Goal: Find contact information: Find contact information

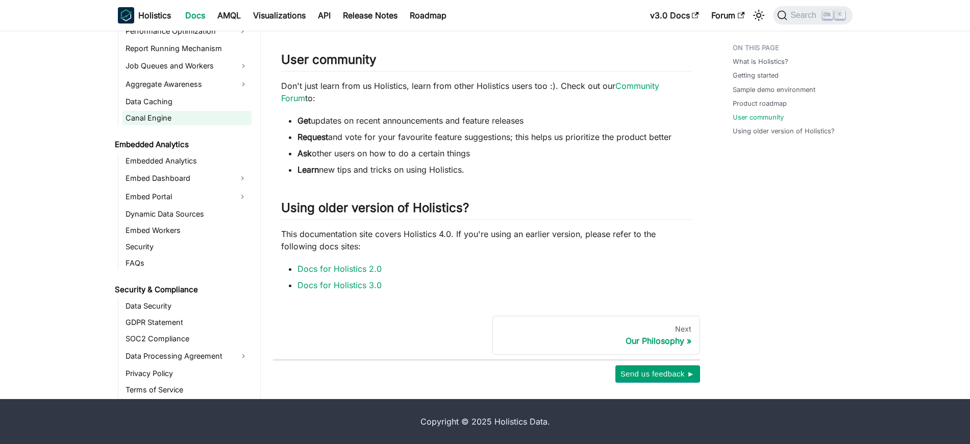
scroll to position [1110, 0]
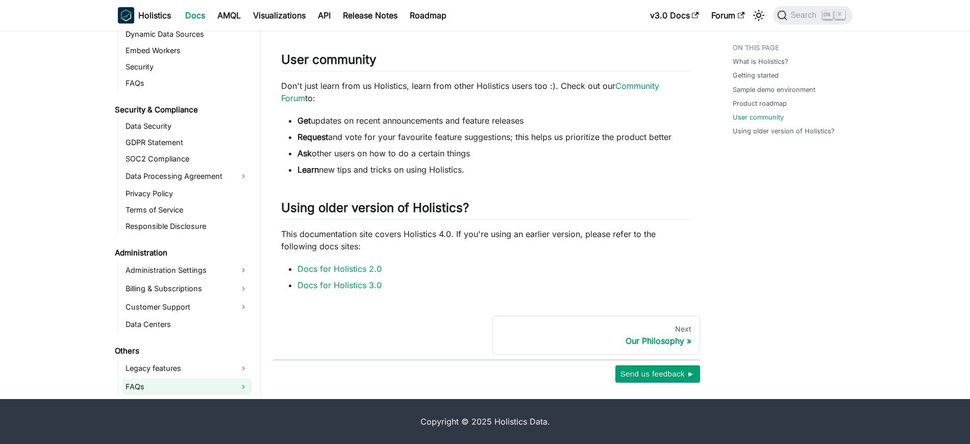
click at [148, 387] on link "FAQs" at bounding box center [187, 386] width 129 height 16
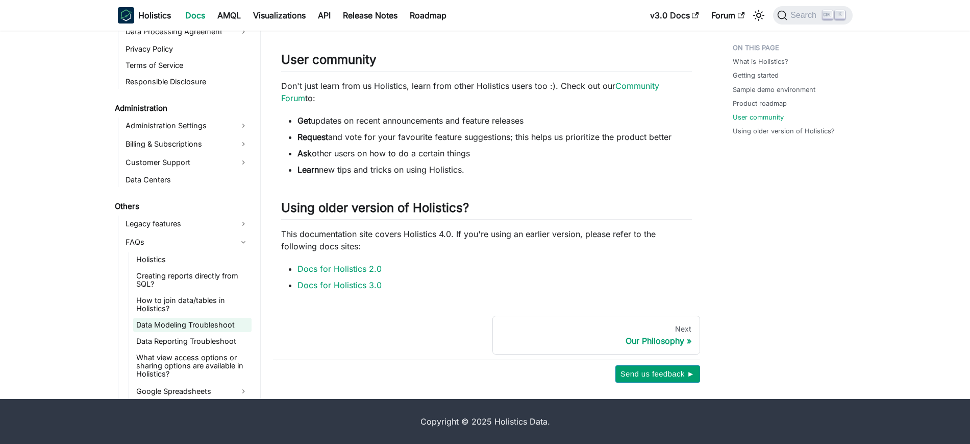
scroll to position [1259, 0]
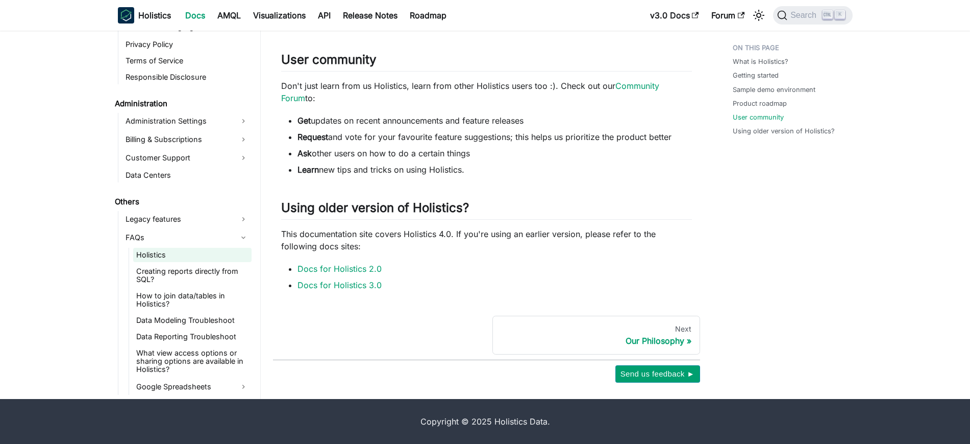
click at [175, 252] on link "Holistics" at bounding box center [192, 255] width 118 height 14
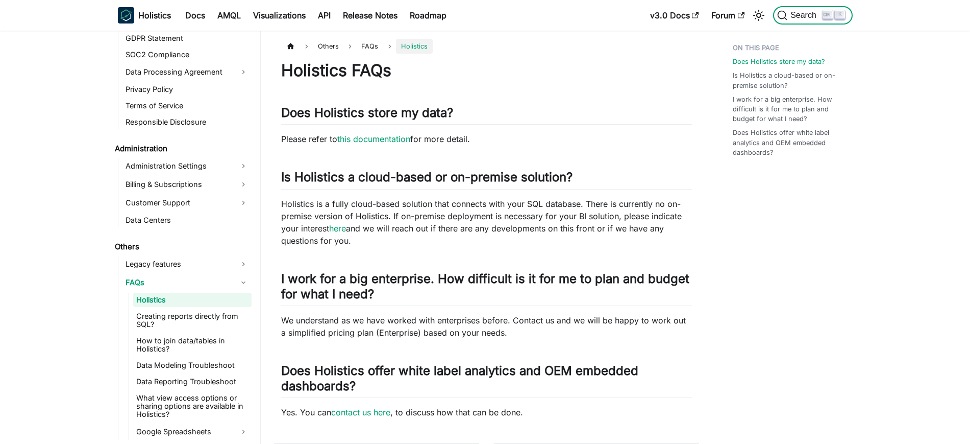
click at [810, 13] on span "Search" at bounding box center [805, 15] width 35 height 9
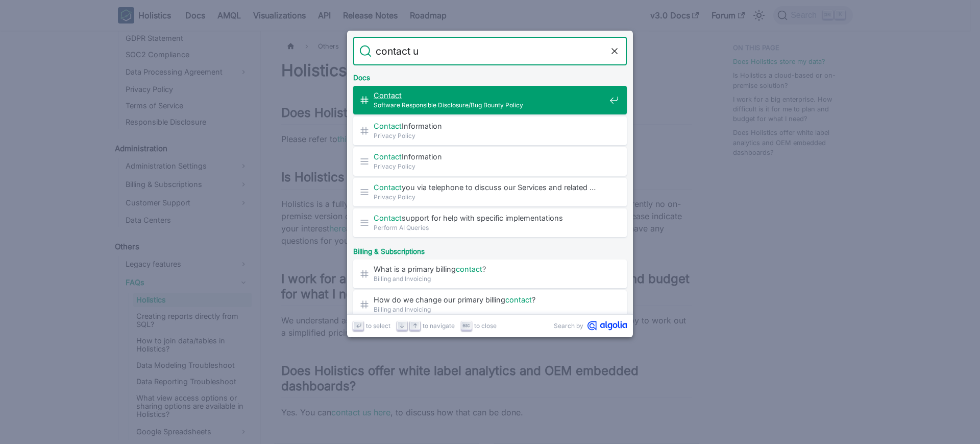
type input "contact us"
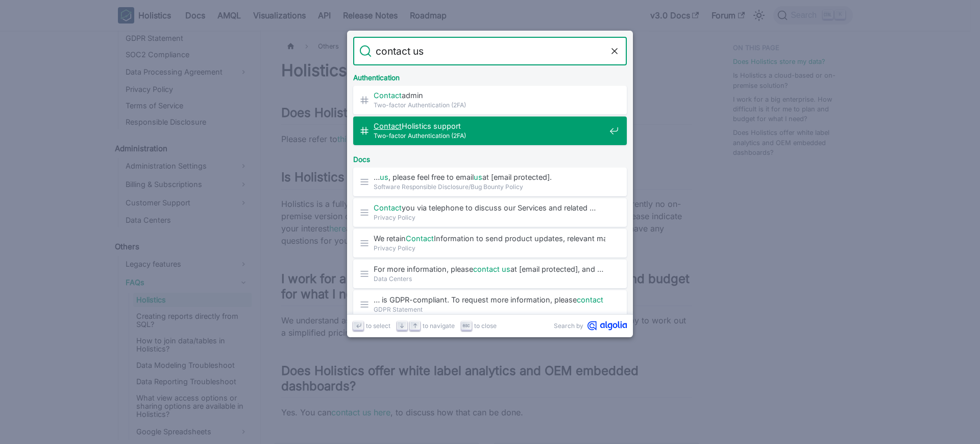
click at [502, 130] on span "Contact Holistics support​" at bounding box center [490, 126] width 232 height 10
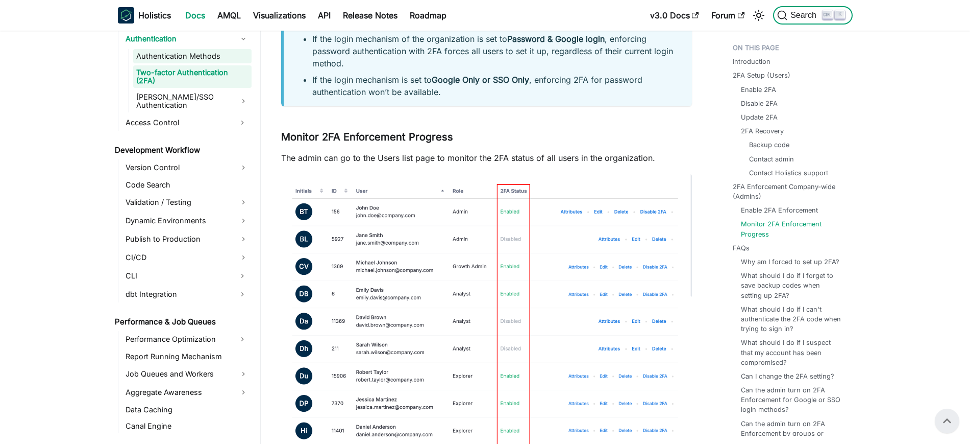
scroll to position [2595, 0]
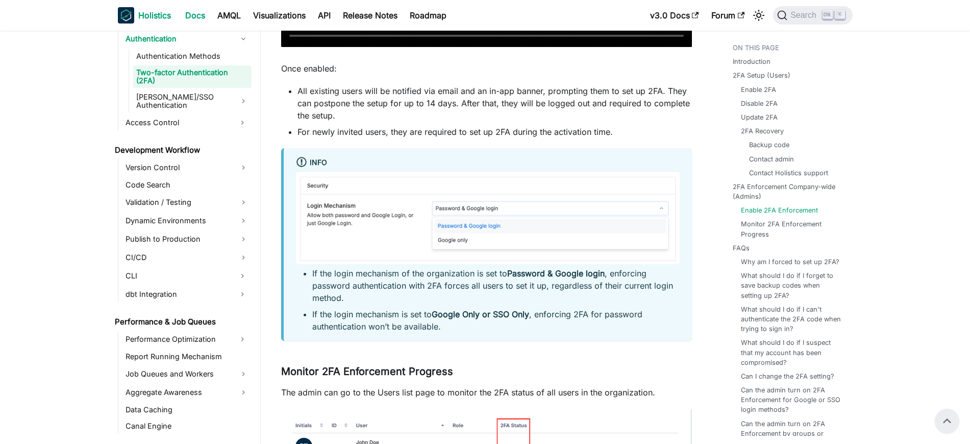
click at [149, 10] on b "Holistics" at bounding box center [154, 15] width 33 height 12
